Goal: Obtain resource: Download file/media

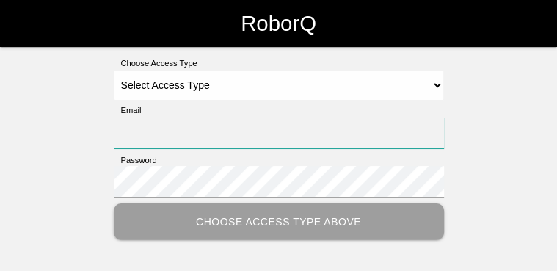
type input "[PERSON_NAME][EMAIL_ADDRESS][PERSON_NAME][DOMAIN_NAME]"
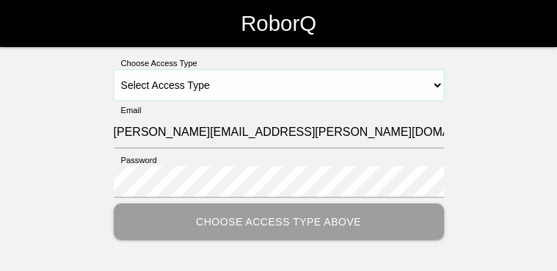
click at [439, 81] on select "Select Access Type Admin Customer Supervisor Worker" at bounding box center [279, 85] width 330 height 31
select select "Customer"
click at [114, 70] on select "Select Access Type Admin Customer Supervisor Worker" at bounding box center [279, 85] width 330 height 31
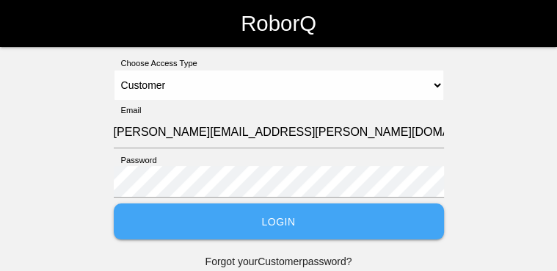
drag, startPoint x: 254, startPoint y: 228, endPoint x: 331, endPoint y: 224, distance: 77.1
click at [254, 228] on button "Login" at bounding box center [279, 221] width 330 height 36
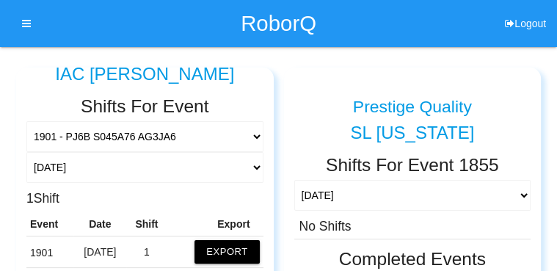
scroll to position [117, 0]
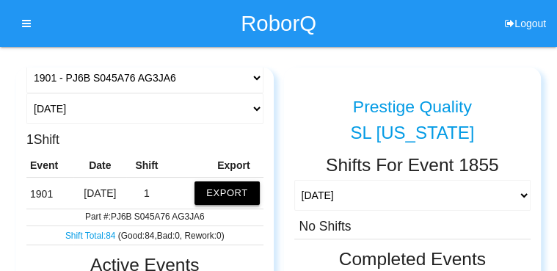
click at [209, 187] on button "Export" at bounding box center [226, 192] width 65 height 23
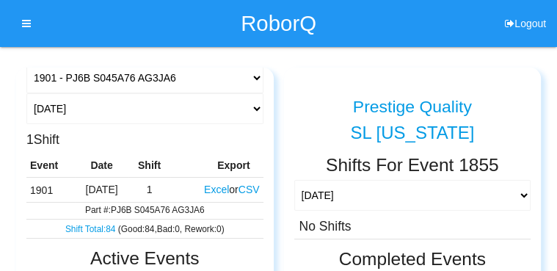
click at [209, 191] on button "Excel" at bounding box center [216, 189] width 25 height 12
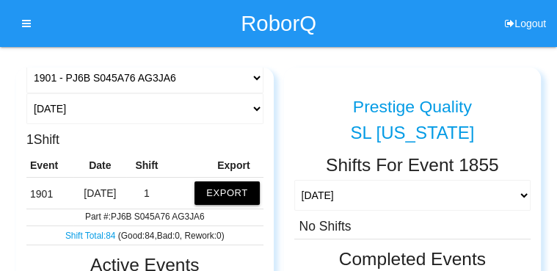
click at [491, 90] on div "Prestige Quality" at bounding box center [412, 105] width 237 height 37
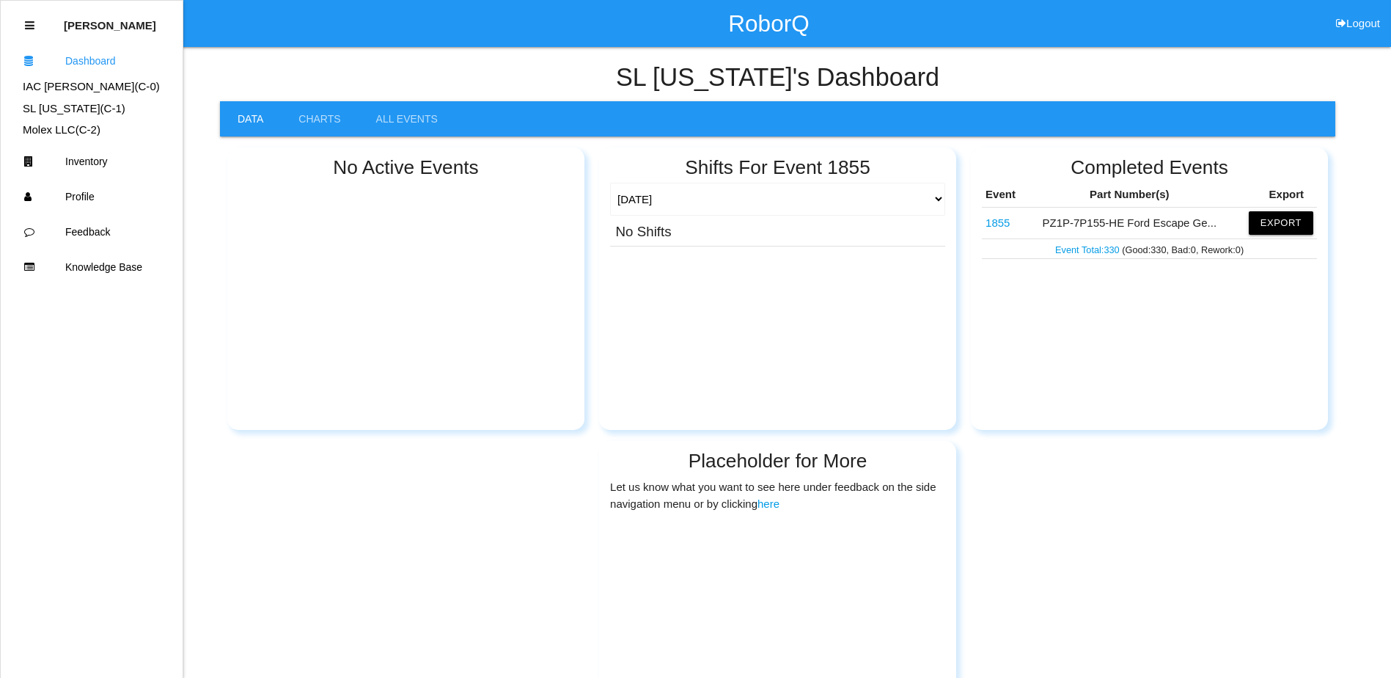
click at [560, 270] on div "Shifts For Event 1855 [DATE] [DATE] Range Last 7 days (08/29-09/05) Last 30 day…" at bounding box center [777, 288] width 357 height 282
click at [71, 88] on link "IAC [PERSON_NAME] (C- 0 )" at bounding box center [91, 86] width 137 height 12
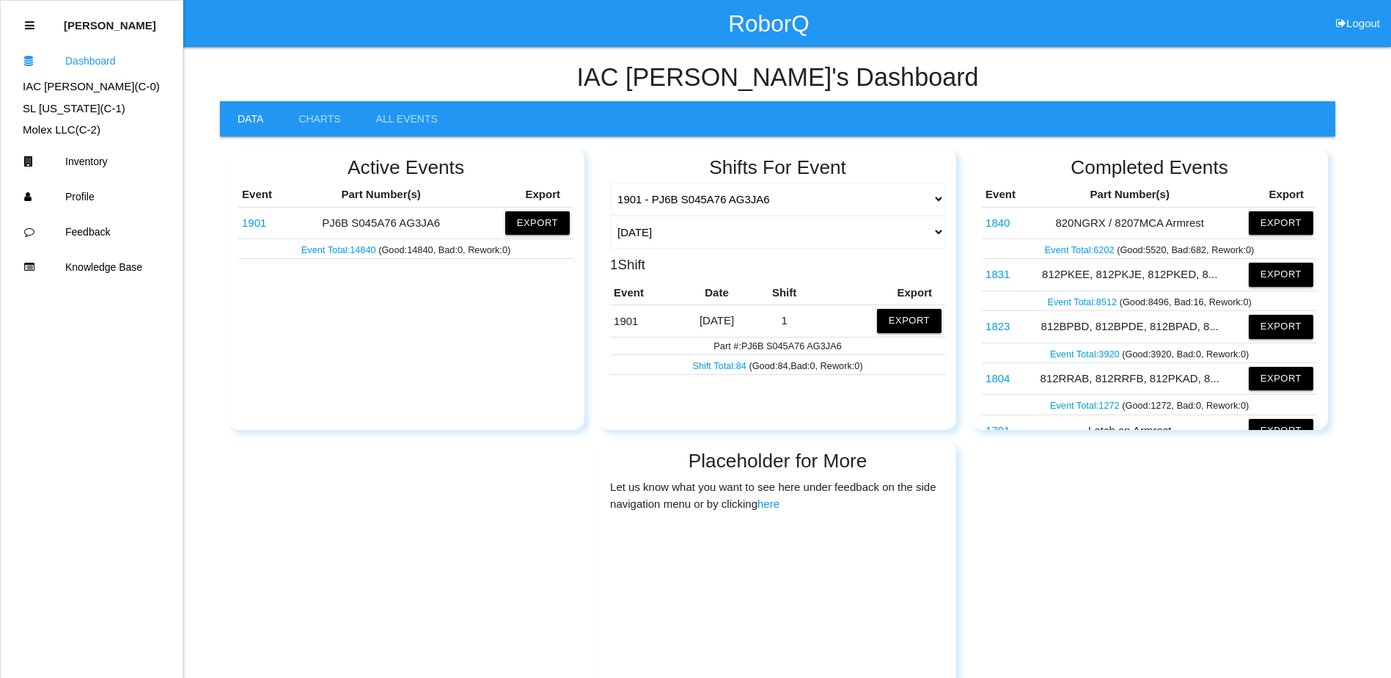
click at [337, 248] on link "Event Total: 14840" at bounding box center [339, 249] width 77 height 11
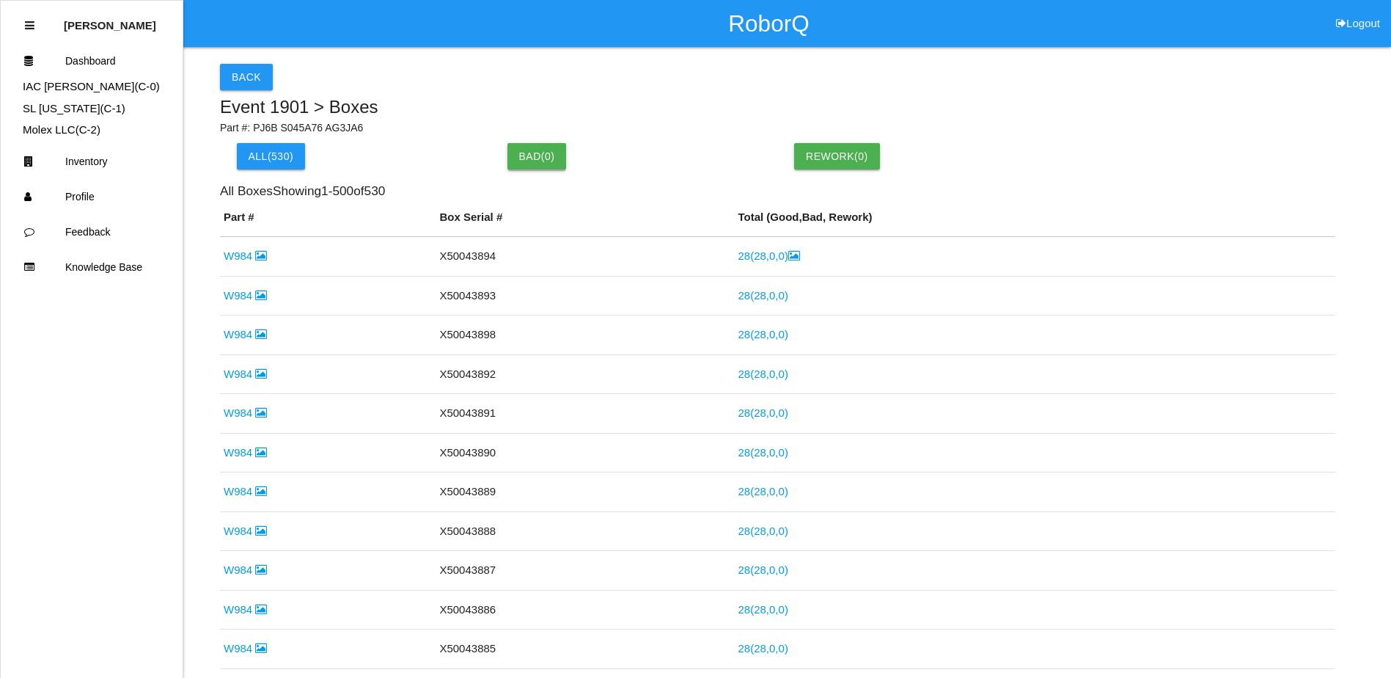
click at [556, 160] on button "Bad ( 0 )" at bounding box center [536, 156] width 59 height 26
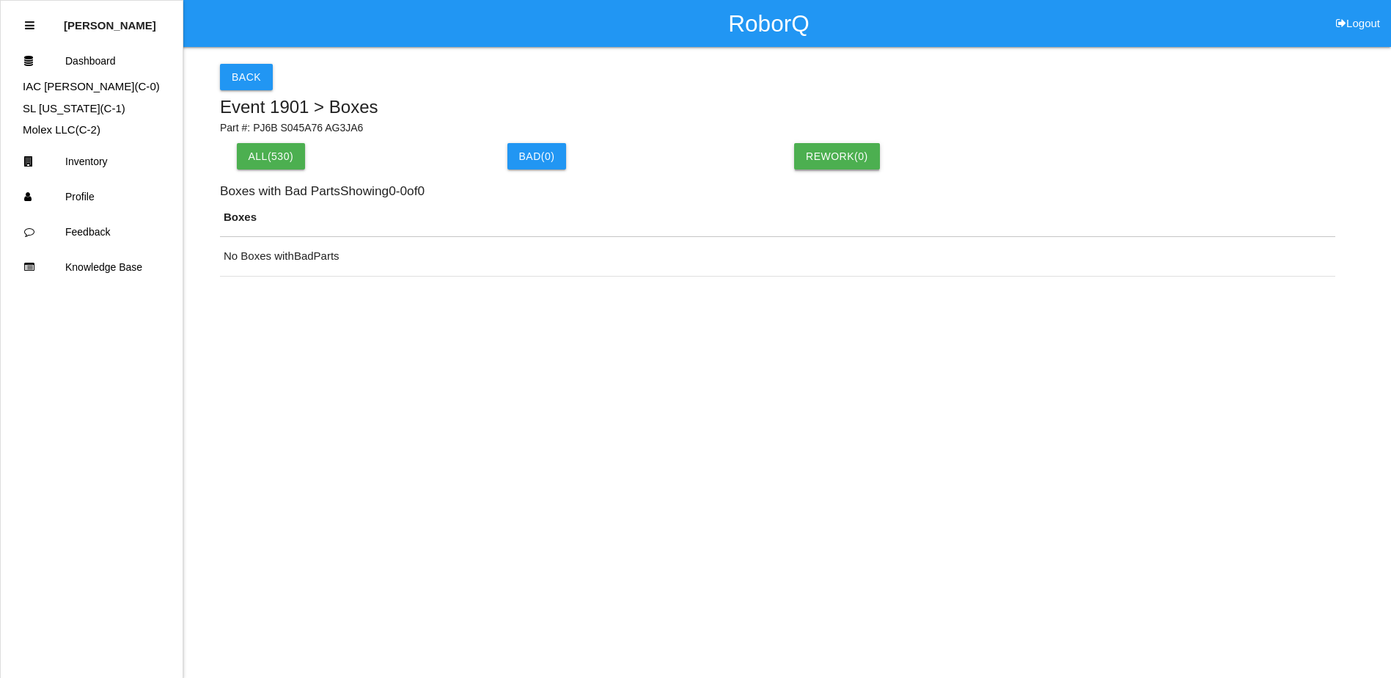
click at [810, 160] on button "Rework( 0 )" at bounding box center [837, 156] width 86 height 26
click at [289, 154] on button "All( 530 )" at bounding box center [271, 156] width 69 height 26
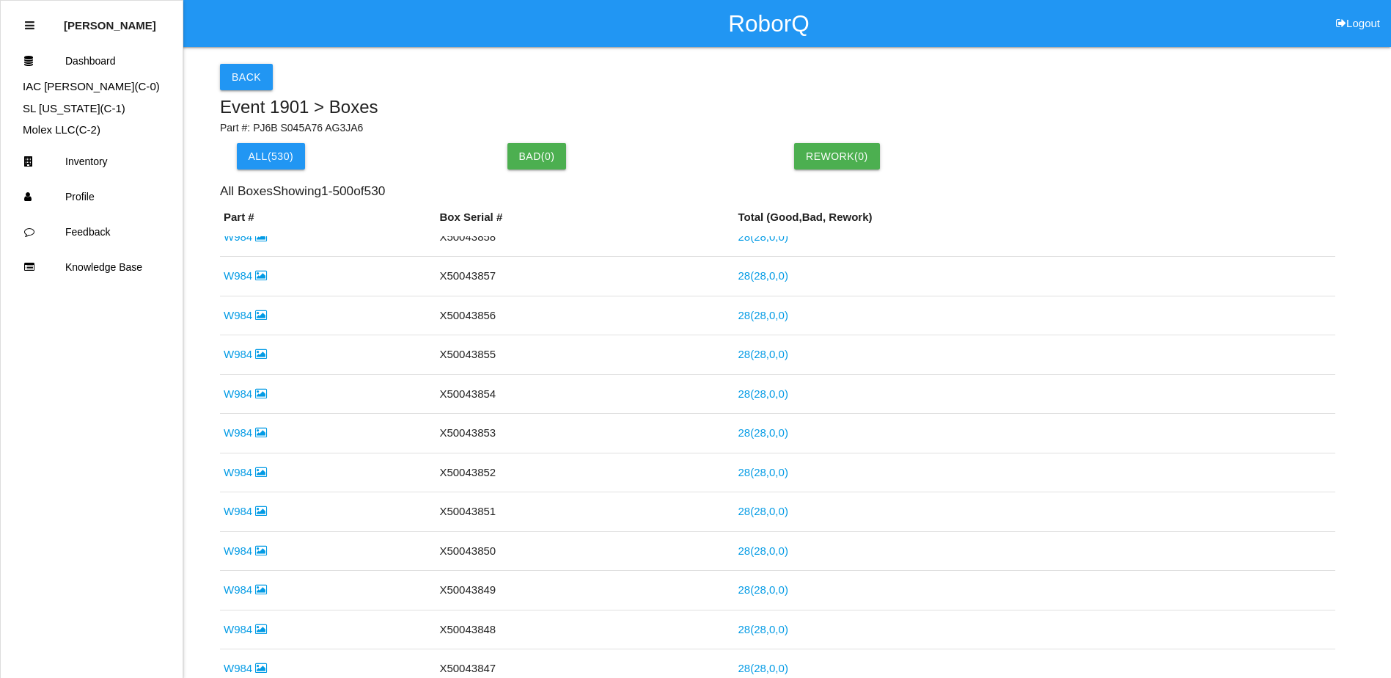
scroll to position [1321, 0]
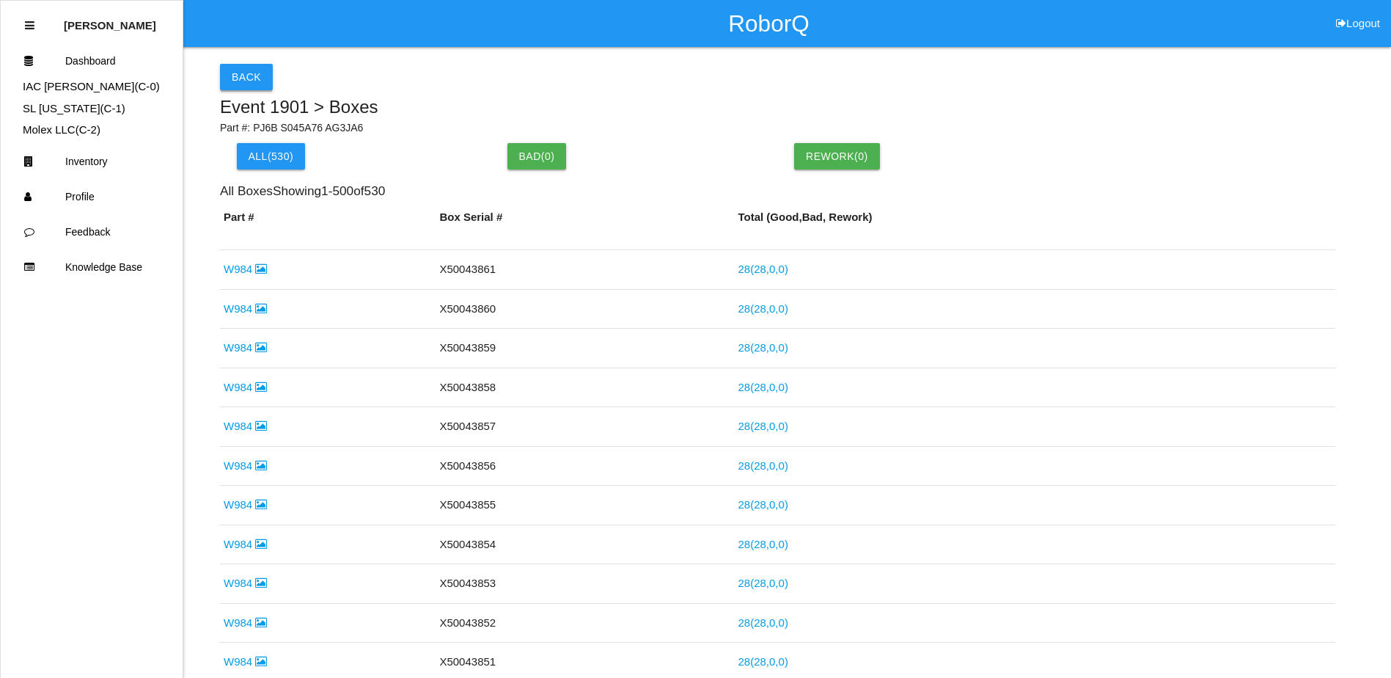
click at [251, 80] on button "Back" at bounding box center [246, 77] width 53 height 26
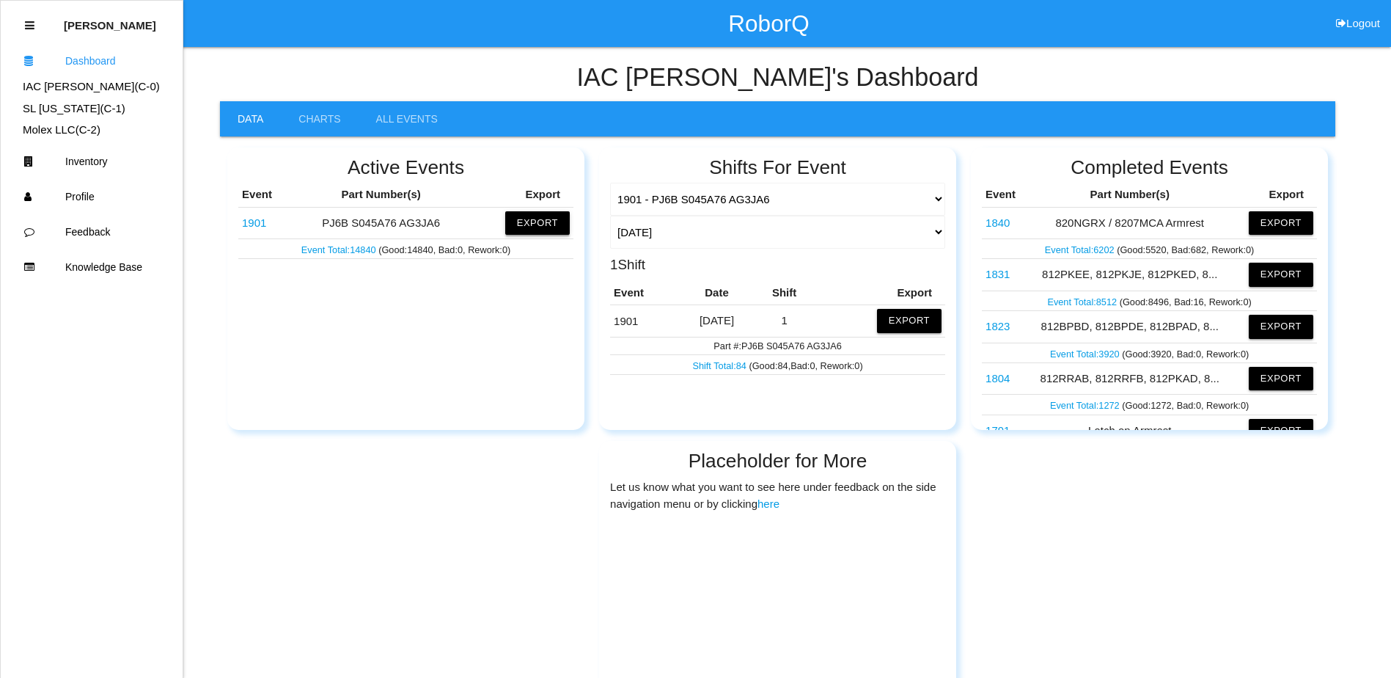
click at [544, 227] on button "Export" at bounding box center [537, 222] width 65 height 23
click at [523, 220] on button "Excel" at bounding box center [523, 223] width 27 height 12
click at [1348, 147] on div "IAC Alma 's Dashboard Data Charts All Events Active Events Event Part Number(s)…" at bounding box center [695, 393] width 1391 height 659
